Goal: Navigation & Orientation: Find specific page/section

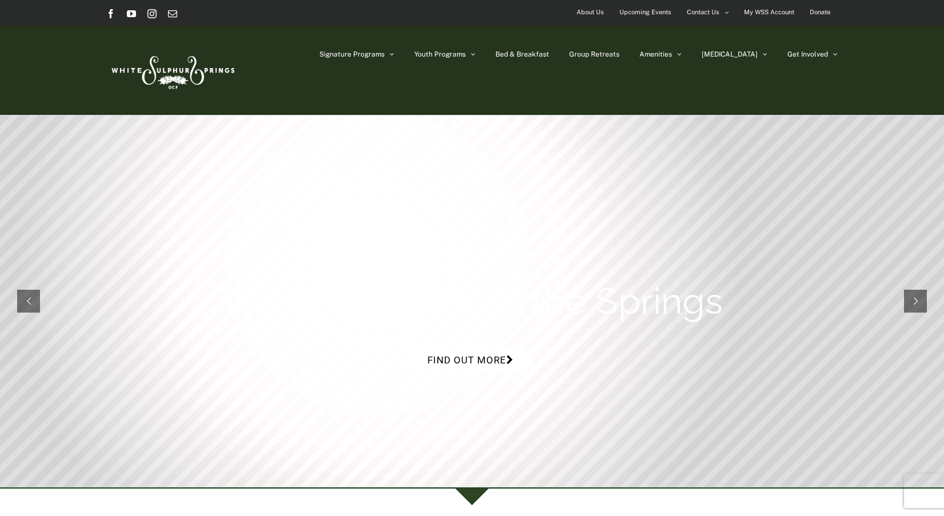
click at [475, 360] on link "Find out more" at bounding box center [470, 359] width 126 height 25
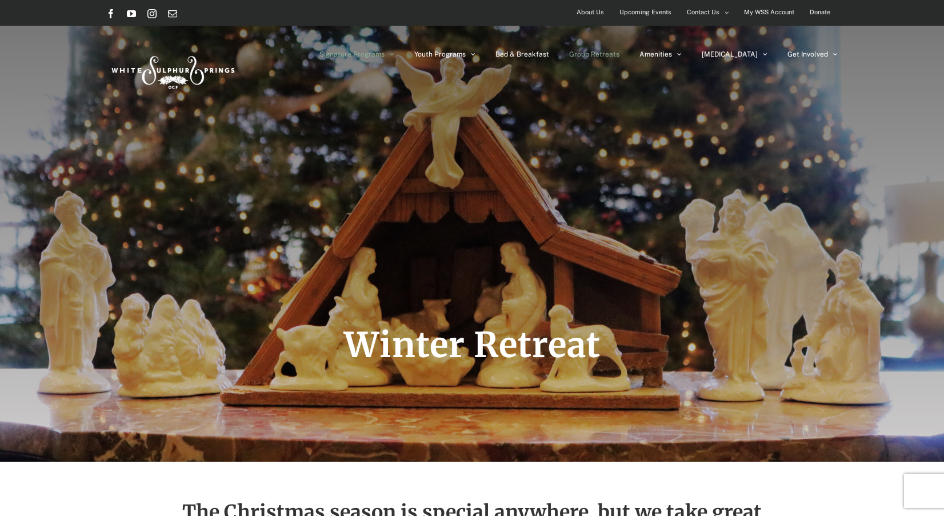
click at [619, 54] on span "Group Retreats" at bounding box center [594, 54] width 50 height 7
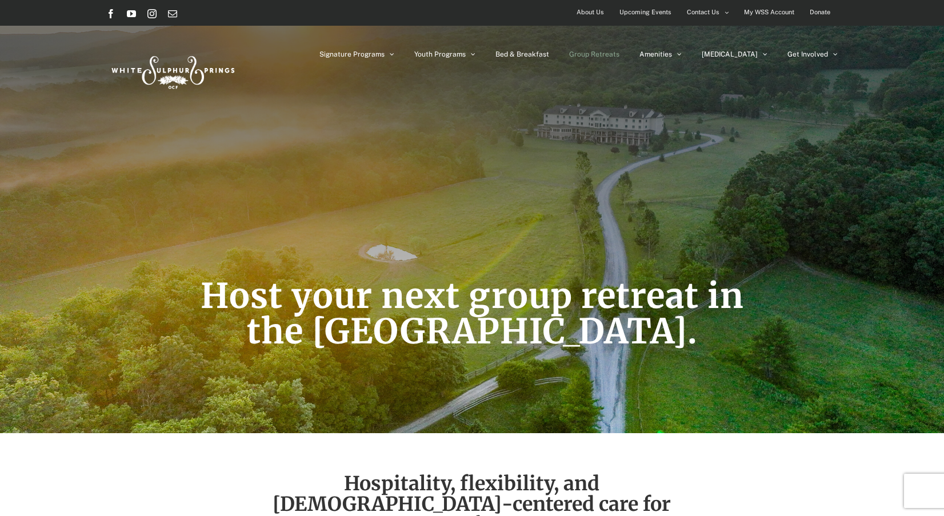
click at [660, 13] on span "Upcoming Events" at bounding box center [645, 12] width 52 height 17
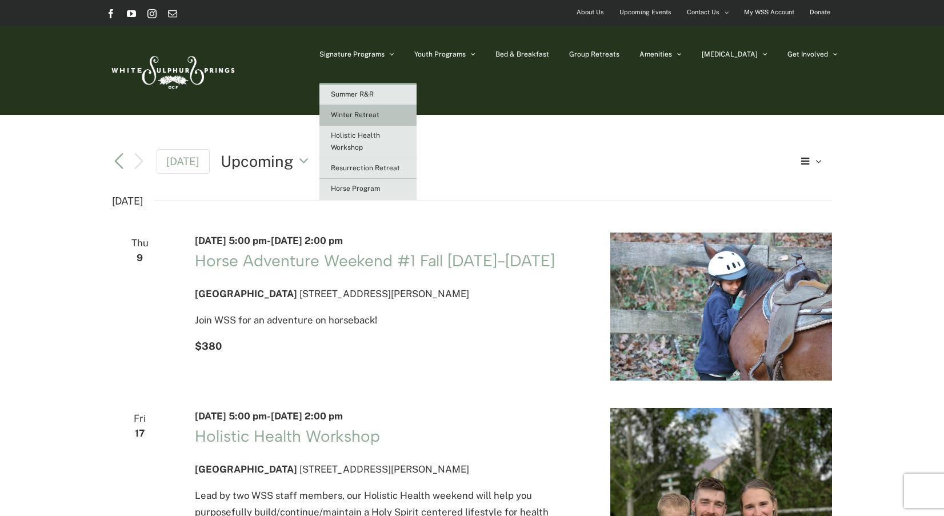
click at [379, 114] on span "Winter Retreat" at bounding box center [355, 115] width 49 height 8
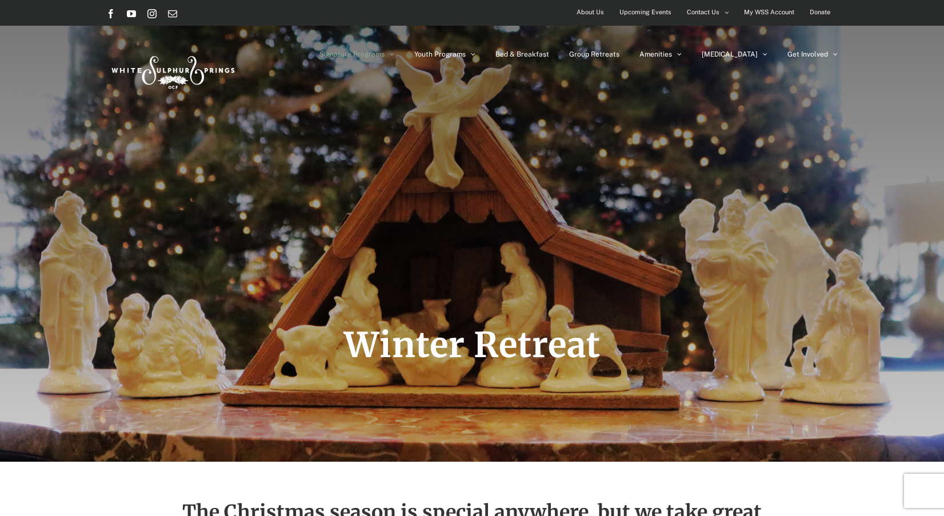
click at [599, 13] on span "About Us" at bounding box center [589, 12] width 27 height 17
